Goal: Navigation & Orientation: Find specific page/section

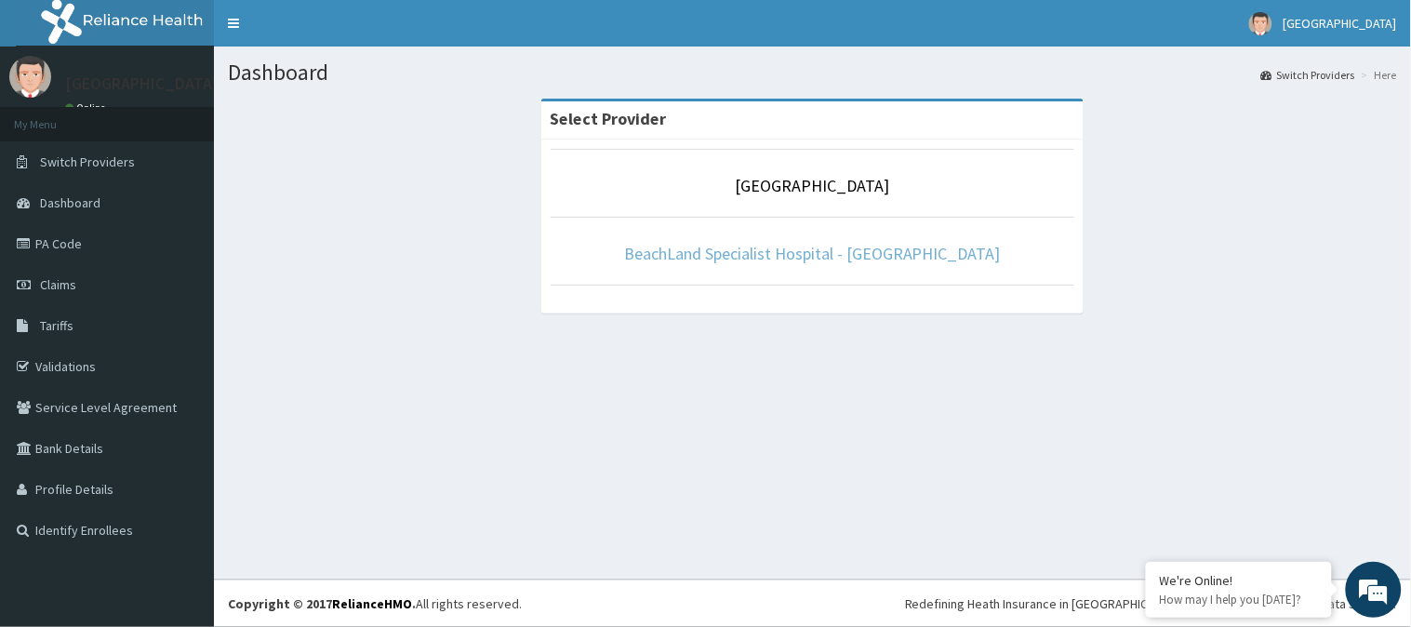
click at [802, 249] on link "BeachLand Specialist Hospital - [GEOGRAPHIC_DATA]" at bounding box center [812, 253] width 377 height 21
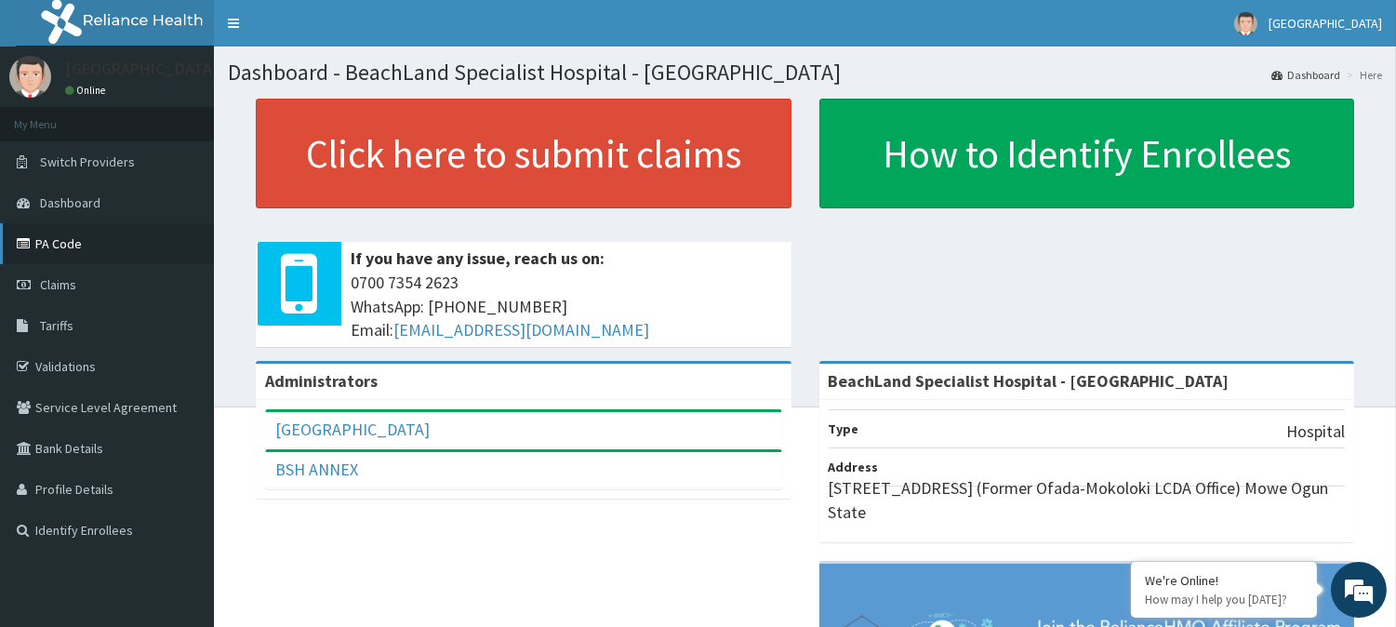
click at [67, 242] on link "PA Code" at bounding box center [107, 243] width 214 height 41
